Goal: Information Seeking & Learning: Learn about a topic

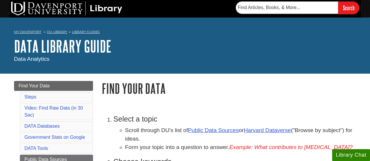
click at [89, 103] on li "Video: Find Raw Data (in 30 Sec)" at bounding box center [56, 111] width 73 height 17
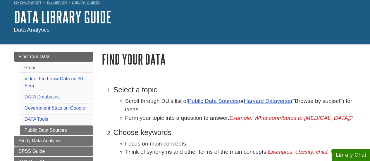
drag, startPoint x: 89, startPoint y: 103, endPoint x: 92, endPoint y: 108, distance: 5.9
click at [92, 108] on li "Government Stats on Google" at bounding box center [56, 108] width 73 height 10
click at [94, 113] on div "Menu Find Your Data Steps Video: Find Raw Data (in 30 Sec) DATA Databases Gover…" at bounding box center [54, 147] width 88 height 191
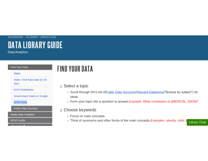
scroll to position [0, 0]
